Goal: Task Accomplishment & Management: Complete application form

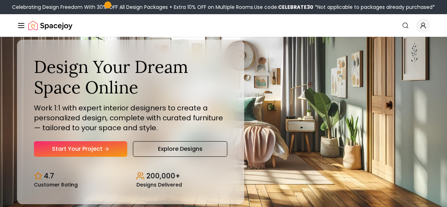
click at [0, 0] on link "Start Your Project" at bounding box center [0, 0] width 0 height 0
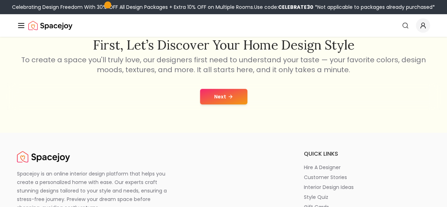
scroll to position [130, 0]
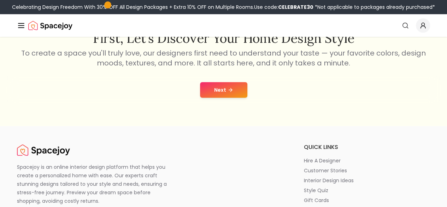
click at [228, 86] on button "Next" at bounding box center [223, 90] width 47 height 16
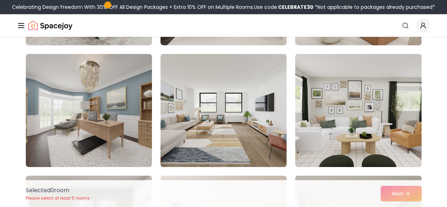
scroll to position [161, 0]
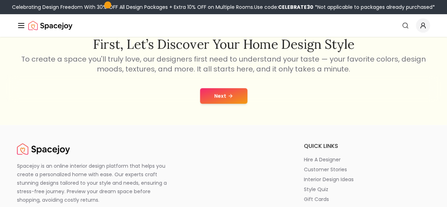
scroll to position [130, 0]
